Goal: Find specific page/section: Find specific page/section

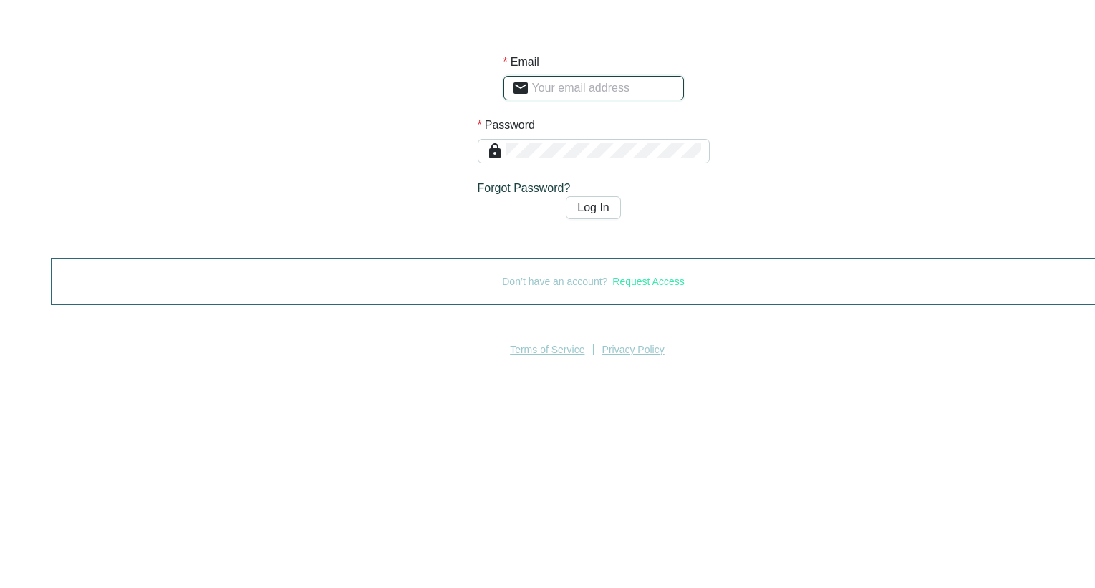
type input "[PERSON_NAME][EMAIL_ADDRESS][PERSON_NAME][DOMAIN_NAME][MEDICAL_DATA]"
click at [566, 219] on button "Log In" at bounding box center [593, 207] width 54 height 23
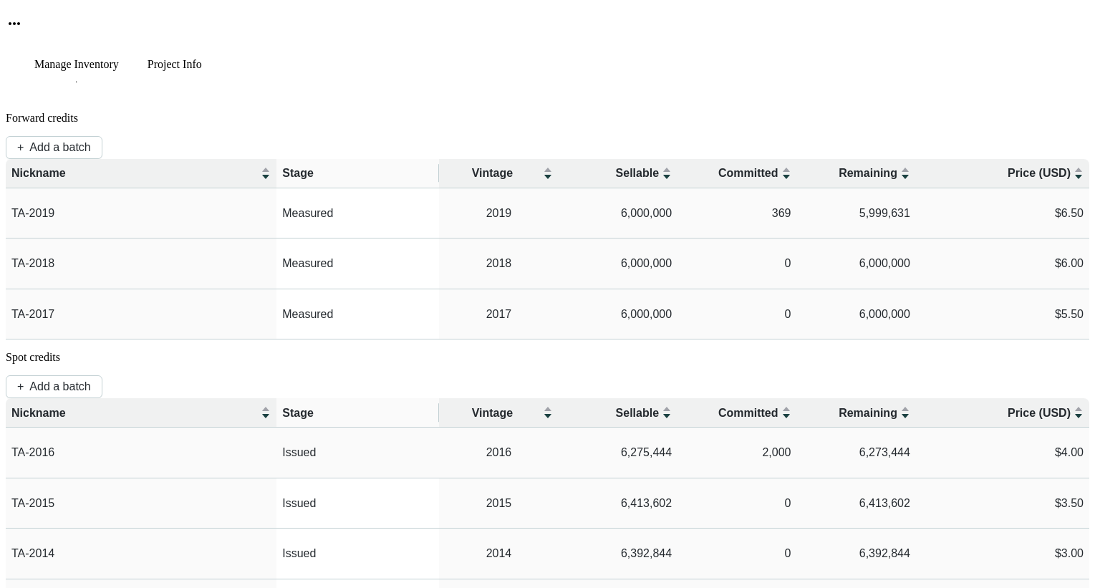
scroll to position [62, 0]
